Goal: Find specific page/section: Find specific page/section

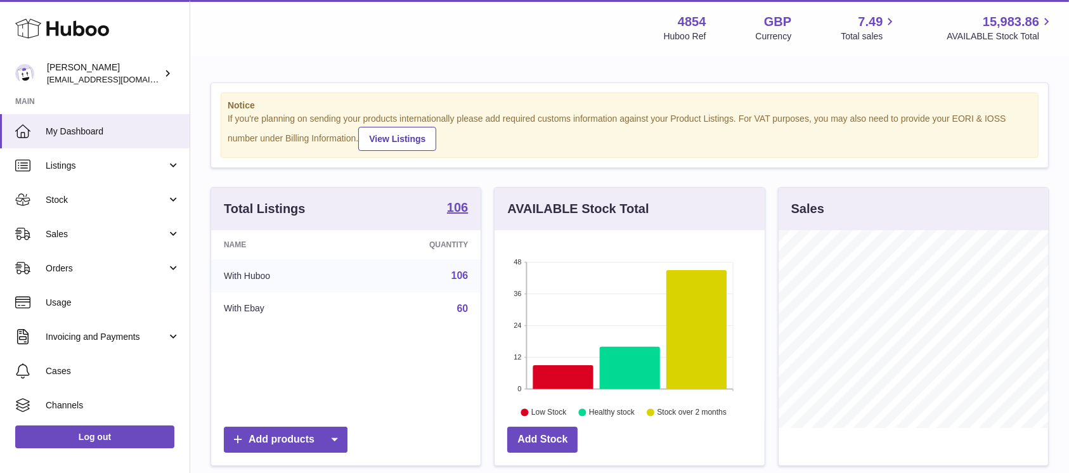
scroll to position [198, 269]
click at [142, 239] on span "Sales" at bounding box center [106, 234] width 121 height 12
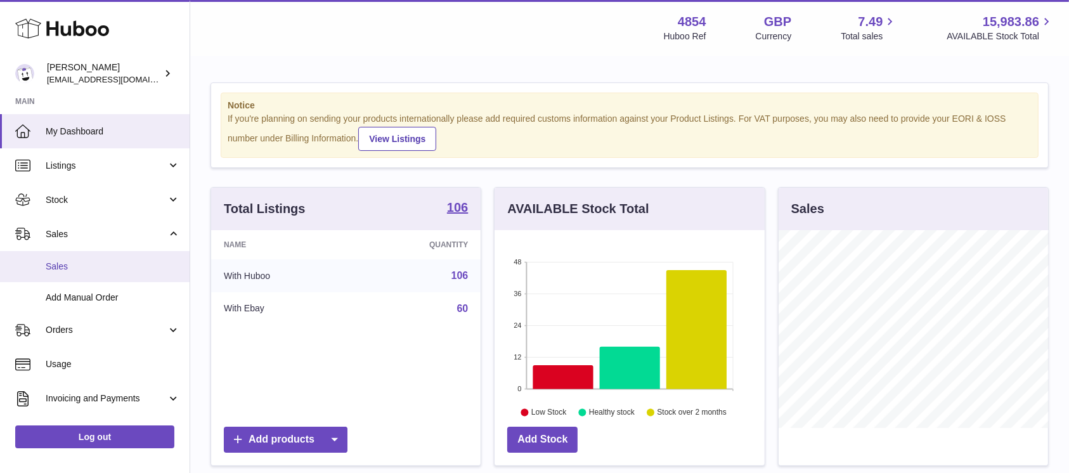
click at [121, 265] on span "Sales" at bounding box center [113, 267] width 134 height 12
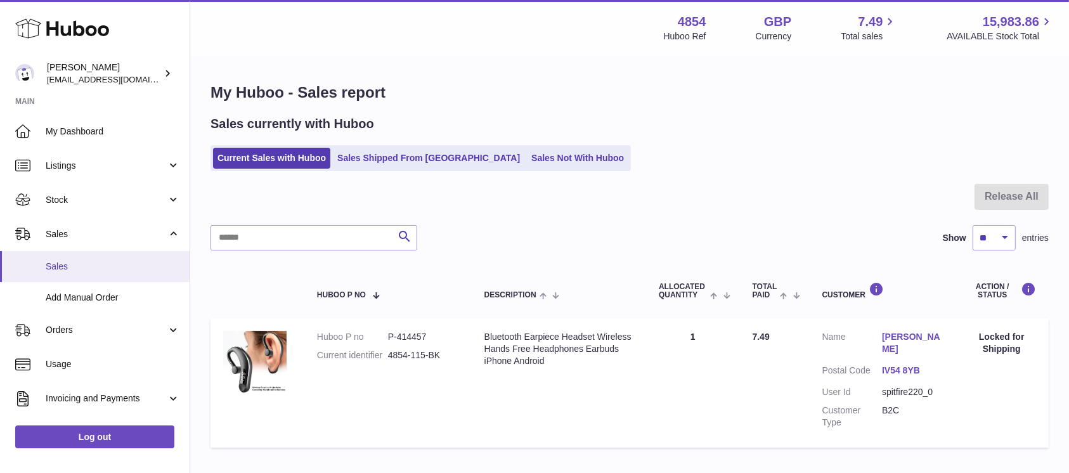
click at [128, 272] on span "Sales" at bounding box center [113, 267] width 134 height 12
click at [122, 265] on span "Sales" at bounding box center [113, 267] width 134 height 12
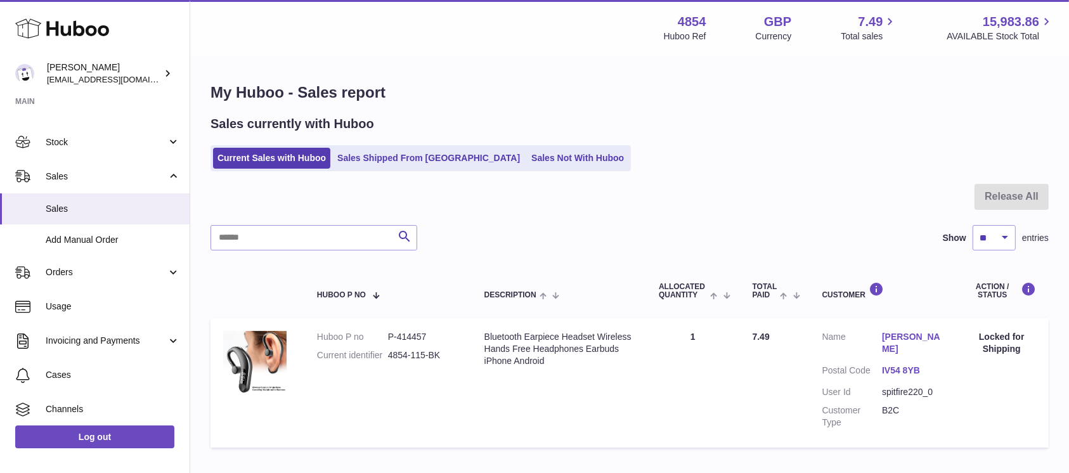
scroll to position [130, 0]
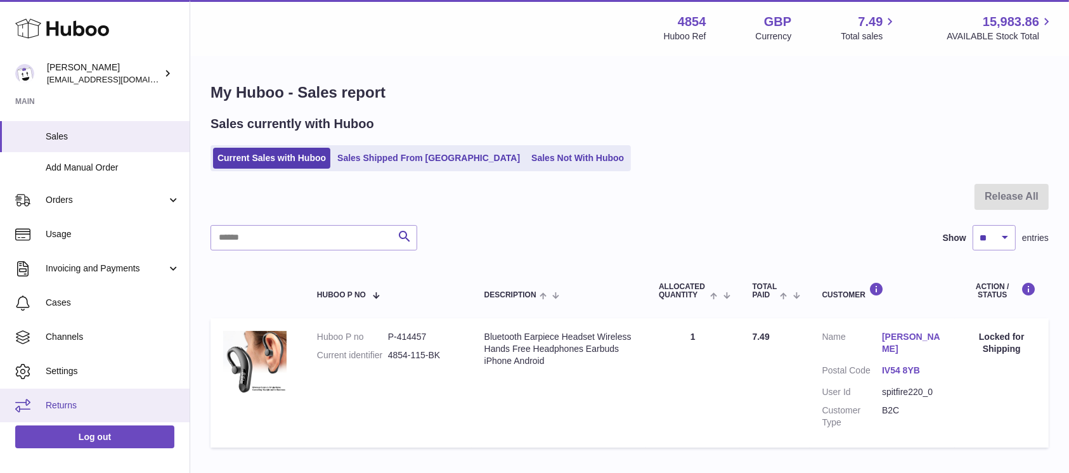
click at [71, 398] on link "Returns" at bounding box center [95, 406] width 190 height 34
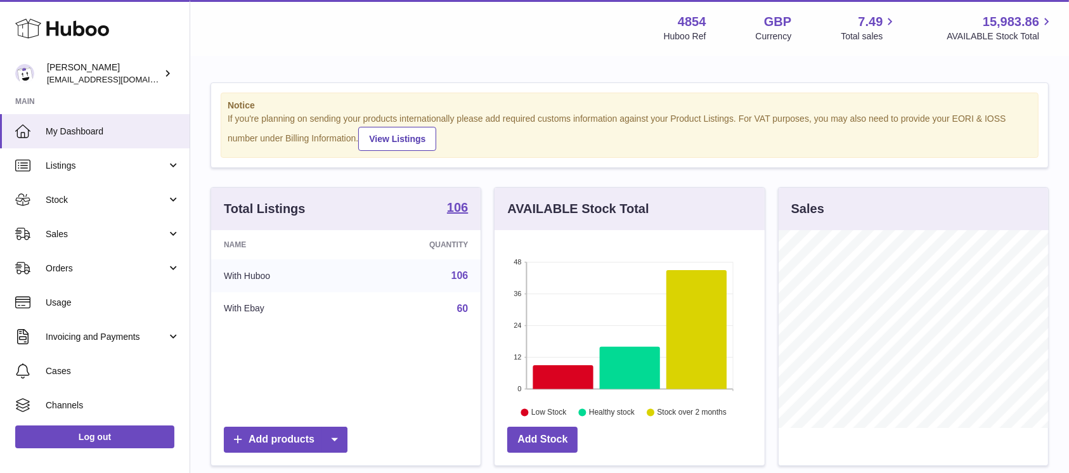
scroll to position [198, 269]
click at [145, 233] on span "Sales" at bounding box center [106, 234] width 121 height 12
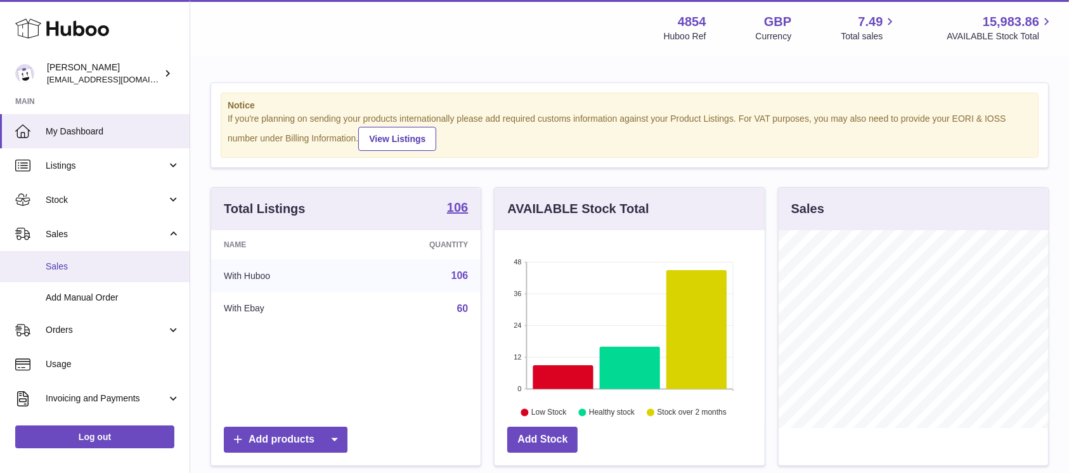
click at [137, 262] on span "Sales" at bounding box center [113, 267] width 134 height 12
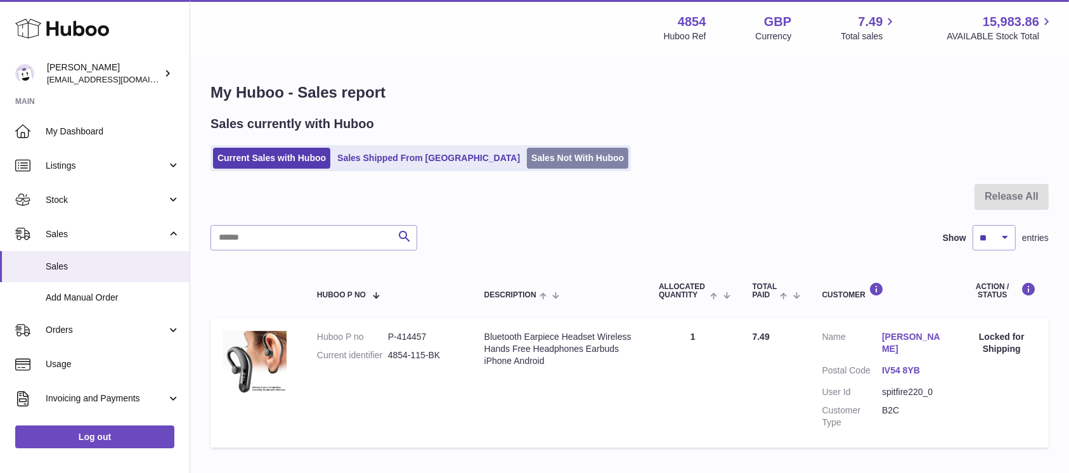
click at [527, 148] on link "Sales Not With Huboo" at bounding box center [577, 158] width 101 height 21
